Goal: Transaction & Acquisition: Download file/media

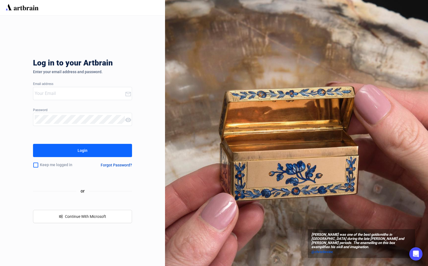
type input "[PERSON_NAME][EMAIL_ADDRESS][DOMAIN_NAME]"
click at [59, 152] on button "Login" at bounding box center [82, 150] width 99 height 13
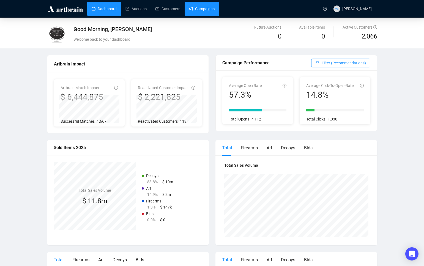
click at [204, 12] on link "Campaigns" at bounding box center [202, 9] width 26 height 14
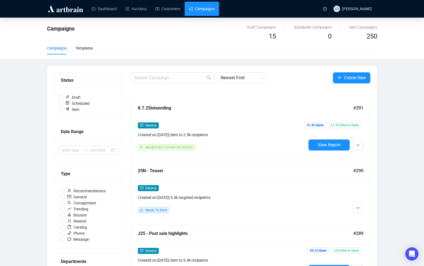
click at [165, 11] on link "Customers" at bounding box center [167, 9] width 25 height 14
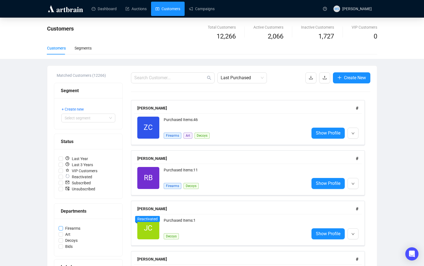
click at [59, 229] on input "Firearms" at bounding box center [61, 228] width 4 height 4
click at [250, 80] on span "Last Purchased" at bounding box center [241, 78] width 43 height 10
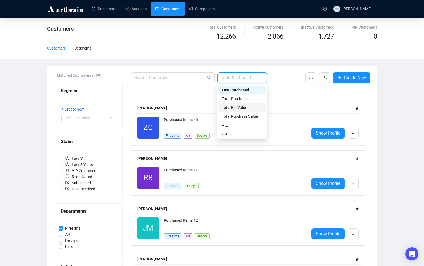
click at [251, 109] on div "Total Bid Value" at bounding box center [242, 107] width 41 height 6
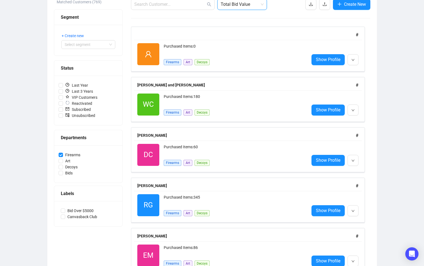
scroll to position [37, 0]
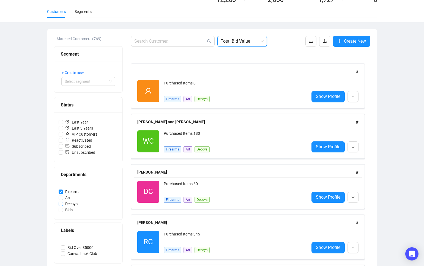
click at [61, 192] on input "Firearms" at bounding box center [61, 191] width 4 height 4
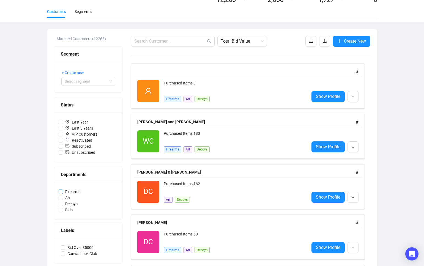
click at [61, 191] on input "Firearms" at bounding box center [61, 191] width 4 height 4
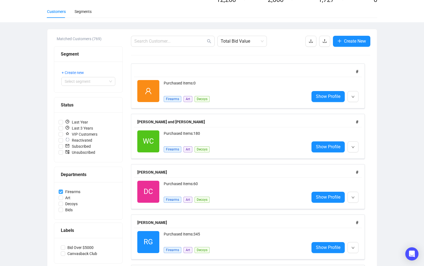
click at [61, 193] on input "Firearms" at bounding box center [61, 191] width 4 height 4
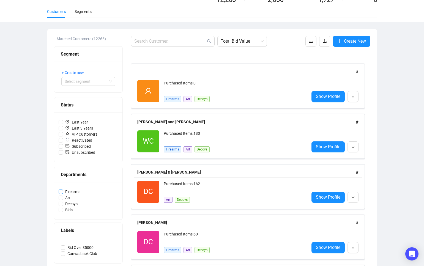
click at [61, 192] on input "Firearms" at bounding box center [61, 191] width 4 height 4
checkbox input "true"
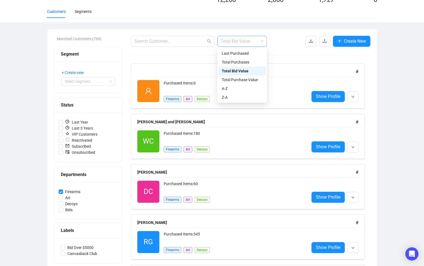
click at [248, 46] on span "Total Bid Value" at bounding box center [241, 41] width 43 height 10
click at [250, 62] on div "Total Purchases" at bounding box center [242, 62] width 41 height 6
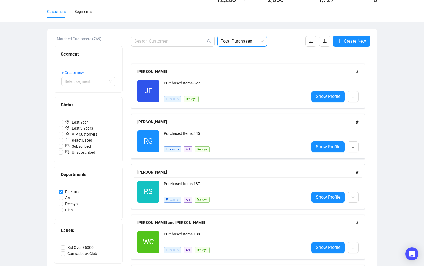
click at [256, 42] on span "Total Purchases" at bounding box center [241, 41] width 43 height 10
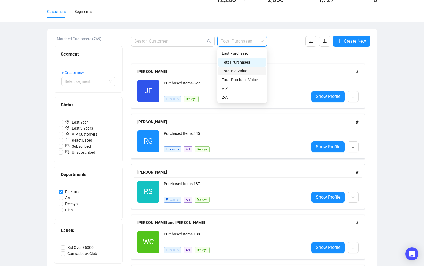
click at [248, 73] on div "Total Bid Value" at bounding box center [242, 71] width 41 height 6
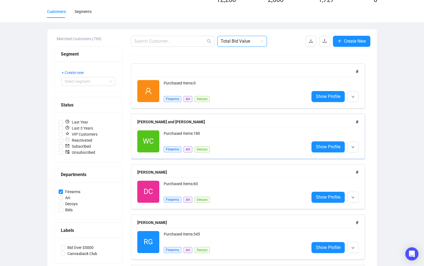
click at [172, 150] on span "Firearms" at bounding box center [173, 149] width 18 height 6
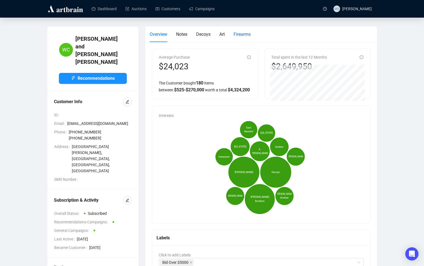
click at [244, 34] on span "Firearms" at bounding box center [241, 34] width 17 height 5
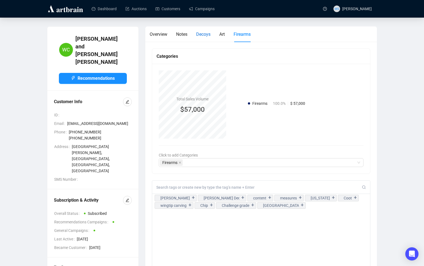
click at [203, 35] on span "Decoys" at bounding box center [203, 34] width 14 height 5
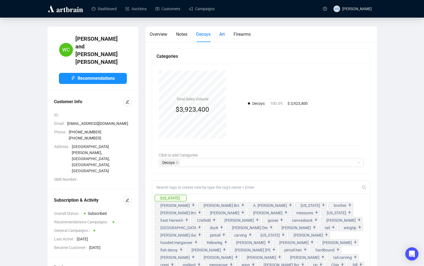
click at [224, 35] on span "Art" at bounding box center [221, 34] width 5 height 5
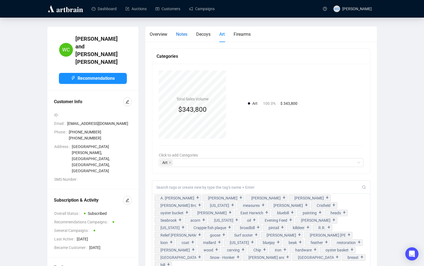
click at [181, 33] on span "Notes" at bounding box center [181, 34] width 11 height 5
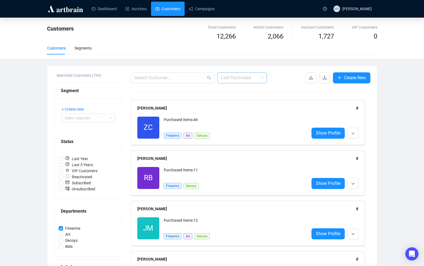
click at [260, 78] on span "Last Purchased" at bounding box center [241, 78] width 43 height 10
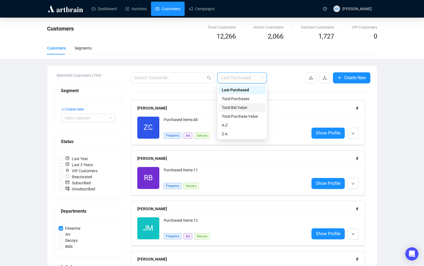
click at [254, 105] on div "Total Bid Value" at bounding box center [242, 107] width 41 height 6
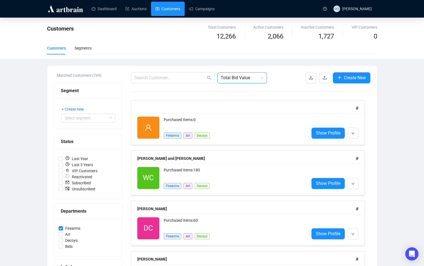
click at [253, 79] on span "Total Bid Value" at bounding box center [241, 78] width 43 height 10
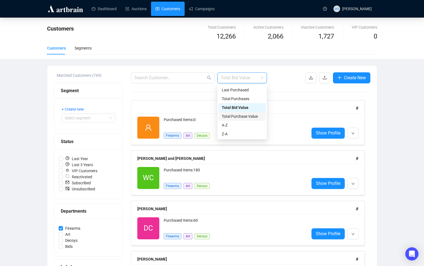
click at [240, 117] on div "Total Purchase Value" at bounding box center [242, 116] width 41 height 6
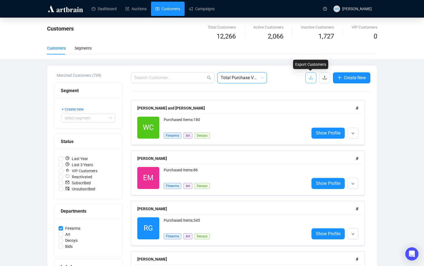
click at [310, 82] on button "button" at bounding box center [310, 77] width 11 height 11
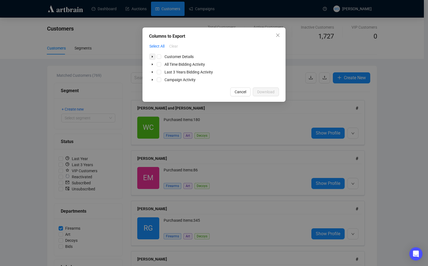
click at [153, 57] on icon "caret-down" at bounding box center [152, 57] width 1 height 2
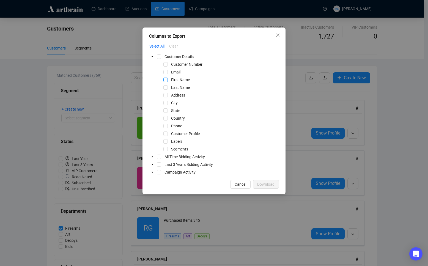
click at [166, 81] on span "Select First Name" at bounding box center [165, 80] width 4 height 4
click at [166, 89] on span "Select Last Name" at bounding box center [165, 87] width 4 height 4
click at [166, 94] on span "Select Address" at bounding box center [165, 95] width 4 height 4
click at [167, 104] on span "Select City" at bounding box center [165, 103] width 4 height 4
click at [168, 113] on div "State" at bounding box center [165, 110] width 33 height 7
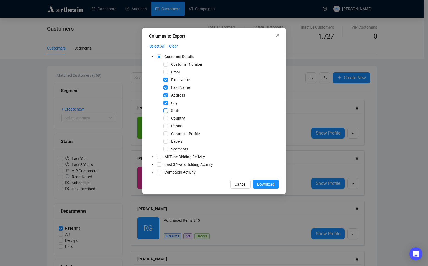
click at [165, 110] on span "Select State" at bounding box center [165, 110] width 4 height 4
click at [165, 117] on span "Select Country" at bounding box center [165, 118] width 4 height 4
click at [153, 157] on icon "caret-down" at bounding box center [152, 156] width 3 height 3
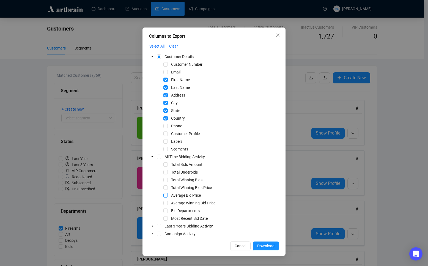
click at [166, 197] on span "Select Average Bid Price" at bounding box center [165, 195] width 4 height 4
click at [150, 228] on span at bounding box center [152, 226] width 7 height 7
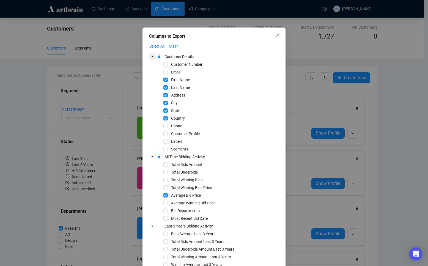
click at [151, 58] on icon "caret-down" at bounding box center [152, 56] width 3 height 3
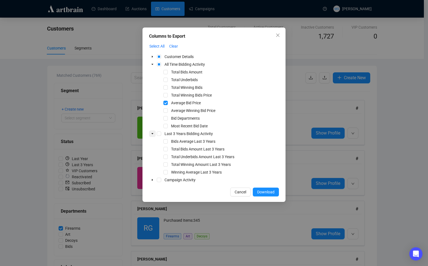
click at [153, 134] on icon "caret-down" at bounding box center [152, 133] width 3 height 3
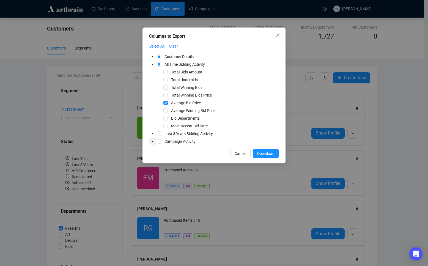
click at [153, 142] on icon "caret-down" at bounding box center [152, 141] width 3 height 3
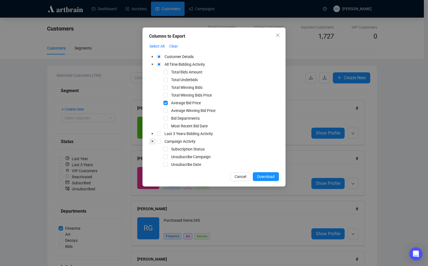
click at [153, 142] on icon "caret-down" at bounding box center [152, 141] width 3 height 3
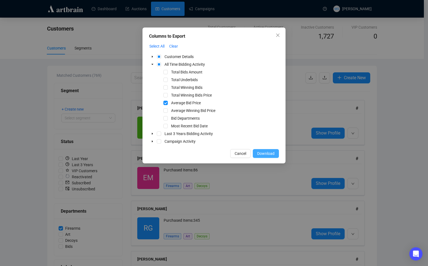
click at [261, 150] on button "Download" at bounding box center [266, 153] width 26 height 9
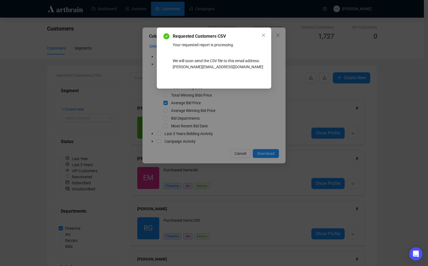
click at [15, 181] on div "Requested Customers CSV Your requested report is processing. We will soon send …" at bounding box center [214, 133] width 428 height 266
click at [40, 203] on div "Requested Customers CSV Your requested report is processing. We will soon send …" at bounding box center [214, 133] width 428 height 266
click at [264, 37] on icon "close" at bounding box center [263, 35] width 4 height 4
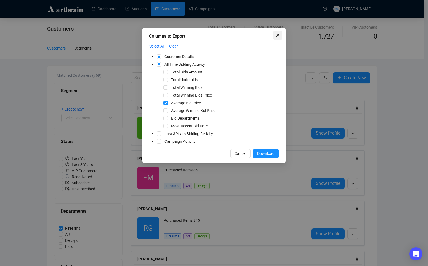
click at [278, 38] on button "Close" at bounding box center [277, 35] width 9 height 9
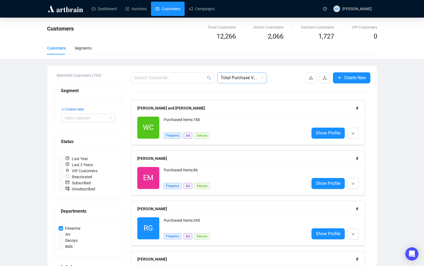
click at [254, 79] on span "Total Purchase Value" at bounding box center [241, 78] width 43 height 10
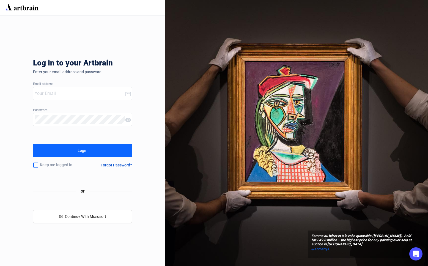
type input "[PERSON_NAME][EMAIL_ADDRESS][DOMAIN_NAME]"
click at [101, 145] on button "Login" at bounding box center [82, 150] width 99 height 13
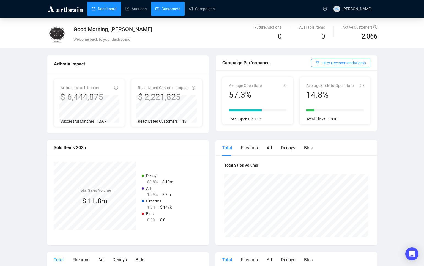
click at [176, 8] on link "Customers" at bounding box center [167, 9] width 25 height 14
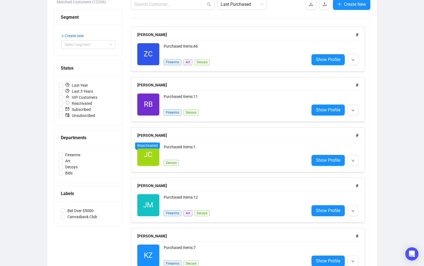
scroll to position [37, 0]
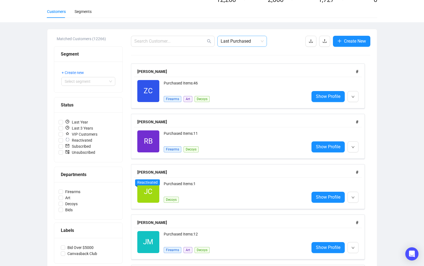
drag, startPoint x: 268, startPoint y: 45, endPoint x: 264, endPoint y: 45, distance: 3.8
click at [267, 45] on div "Last Purchased Create New" at bounding box center [250, 41] width 239 height 11
click at [259, 45] on span "Last Purchased" at bounding box center [241, 41] width 43 height 10
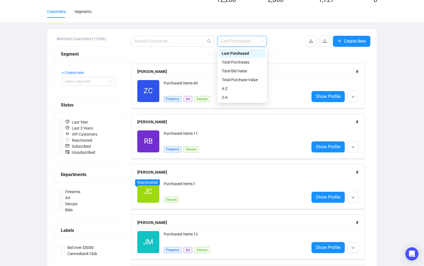
click at [259, 45] on span "Last Purchased" at bounding box center [241, 41] width 43 height 10
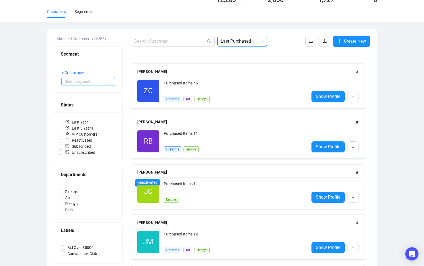
click at [111, 81] on span at bounding box center [88, 81] width 47 height 8
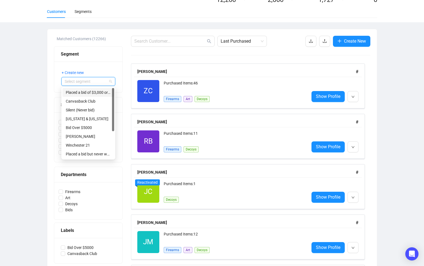
click at [102, 93] on div "Placed a bid of $3,000 or more on firearms" at bounding box center [88, 92] width 45 height 6
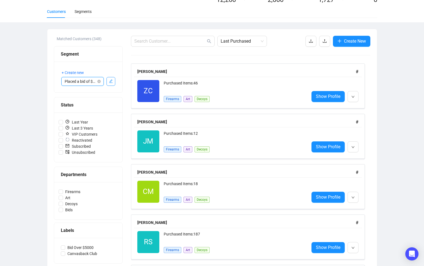
click at [92, 83] on span "Placed a bid of $3,000 or more on firearms" at bounding box center [83, 81] width 36 height 8
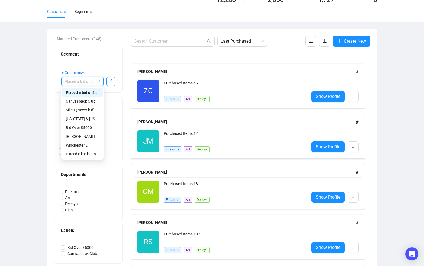
click at [84, 91] on div "Placed a bid of $3,000 or more on firearms" at bounding box center [83, 92] width 34 height 6
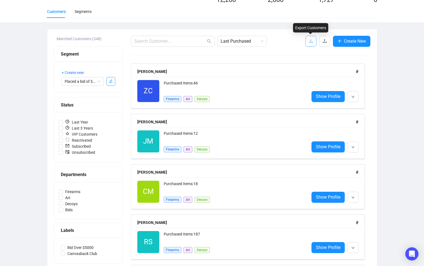
click at [310, 43] on icon "download" at bounding box center [310, 41] width 4 height 4
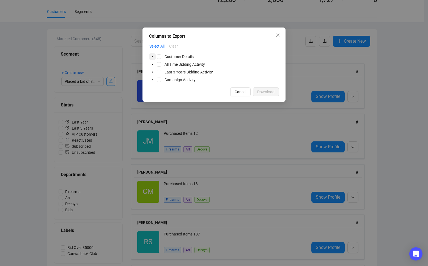
click at [153, 56] on icon "caret-down" at bounding box center [152, 56] width 3 height 3
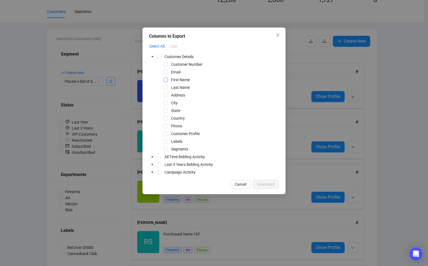
click at [167, 80] on span "Select First Name" at bounding box center [165, 80] width 4 height 4
click at [166, 88] on span "Select Last Name" at bounding box center [165, 87] width 4 height 4
click at [167, 96] on span "Select Address" at bounding box center [165, 95] width 4 height 4
click at [167, 104] on span "Select City" at bounding box center [165, 103] width 4 height 4
click at [165, 110] on span "Select State" at bounding box center [165, 110] width 4 height 4
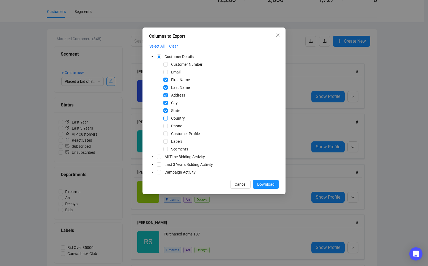
click at [166, 118] on span "Select Country" at bounding box center [165, 118] width 4 height 4
click at [164, 126] on span "Select Phone" at bounding box center [165, 126] width 4 height 4
click at [269, 184] on span "Download" at bounding box center [265, 184] width 17 height 6
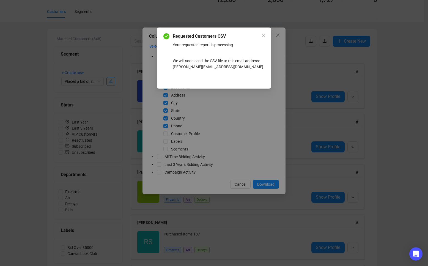
click at [19, 152] on div "Requested Customers CSV Your requested report is processing. We will soon send …" at bounding box center [214, 133] width 428 height 266
click at [265, 35] on icon "close" at bounding box center [263, 35] width 4 height 4
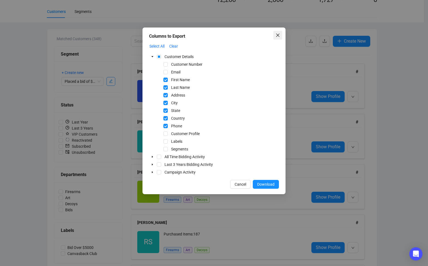
click at [279, 34] on icon "close" at bounding box center [277, 35] width 4 height 4
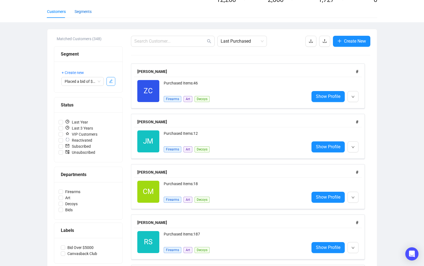
click at [82, 13] on div "Segments" at bounding box center [82, 12] width 17 height 6
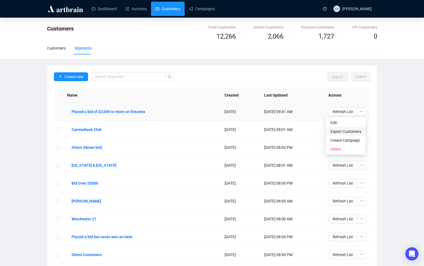
click at [357, 133] on span "Export Customers" at bounding box center [345, 131] width 31 height 6
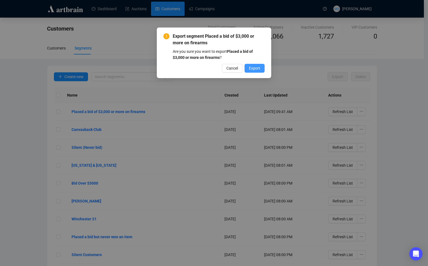
click at [253, 69] on span "Export" at bounding box center [254, 68] width 11 height 6
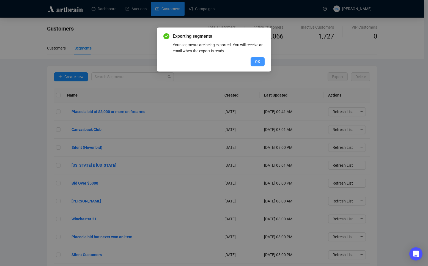
click at [262, 60] on button "OK" at bounding box center [257, 61] width 14 height 9
